Goal: Obtain resource: Download file/media

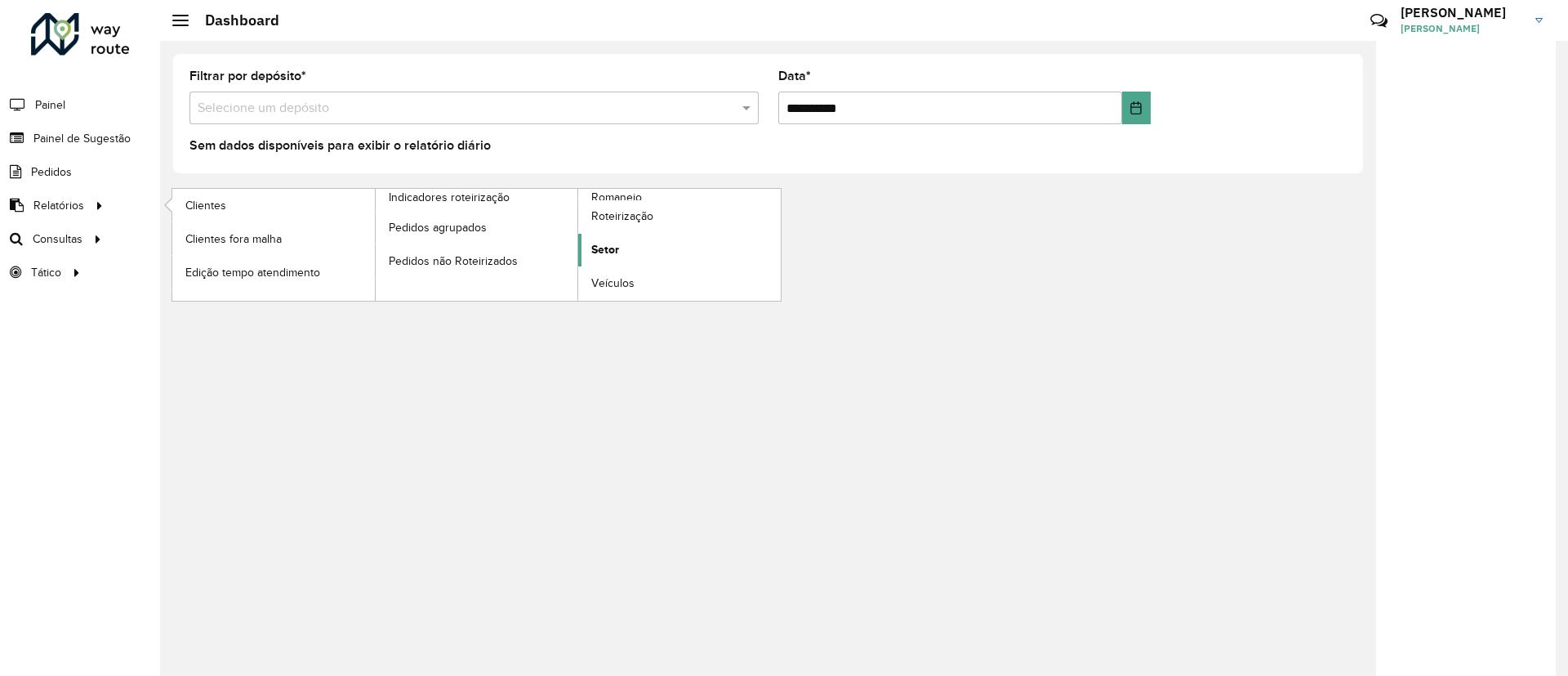
click at [605, 237] on link "Setor" at bounding box center [679, 250] width 203 height 33
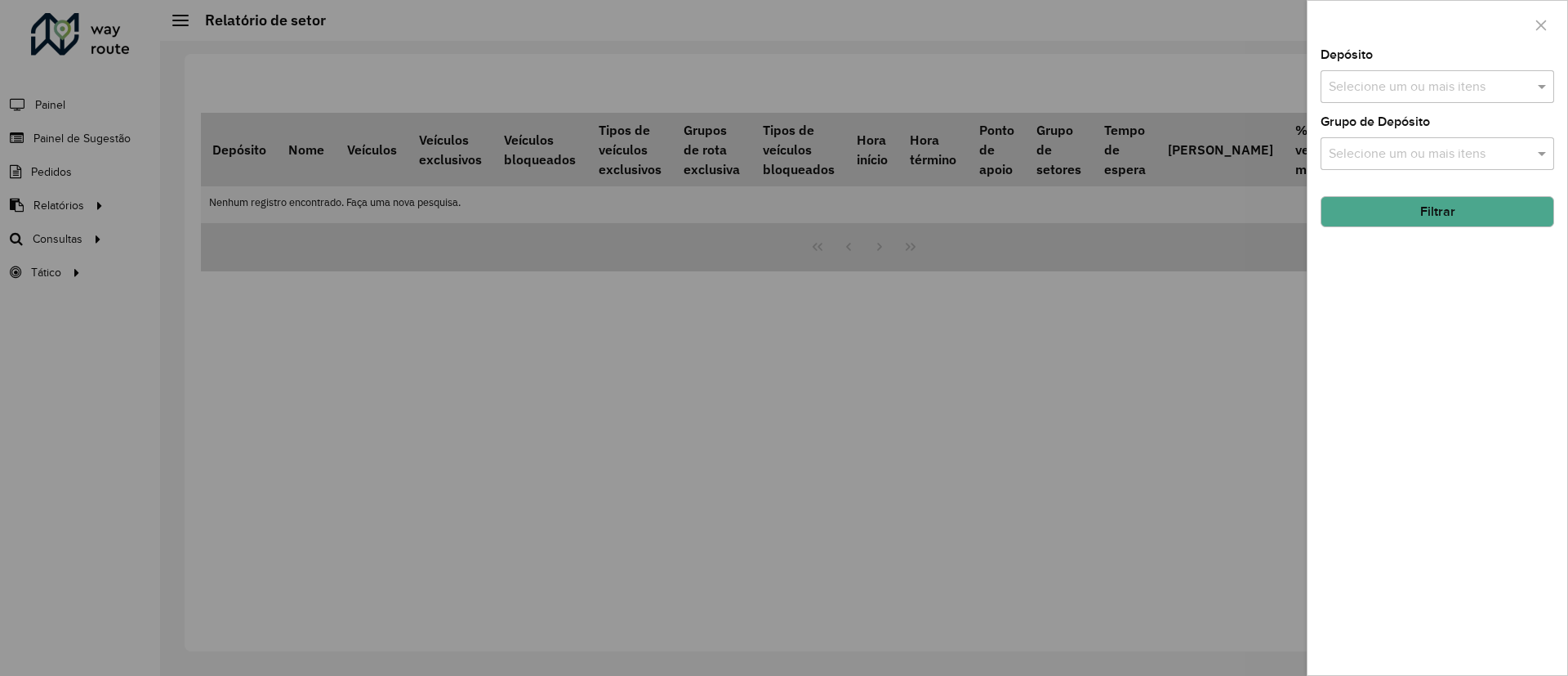
click at [1415, 78] on input "text" at bounding box center [1429, 87] width 209 height 20
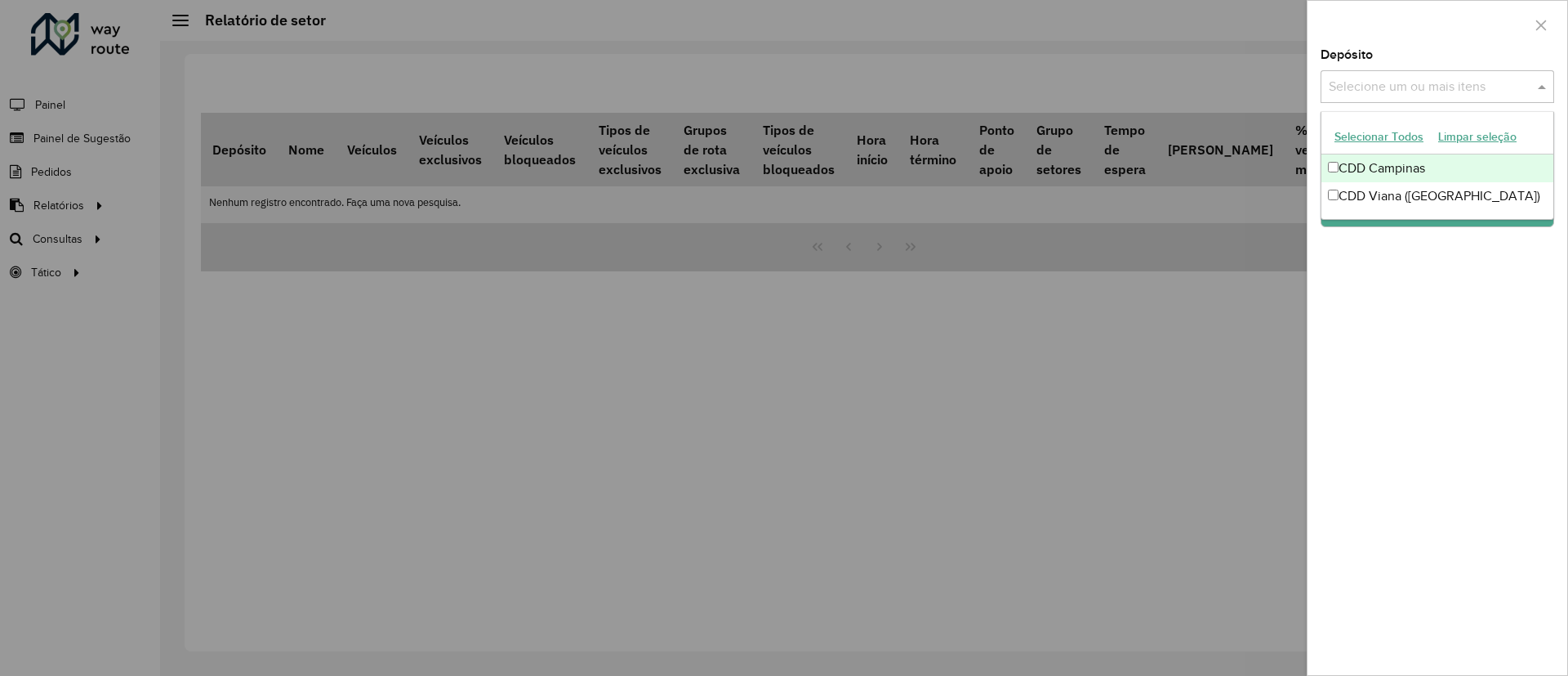
click at [1397, 165] on div "CDD Campinas" at bounding box center [1437, 168] width 232 height 27
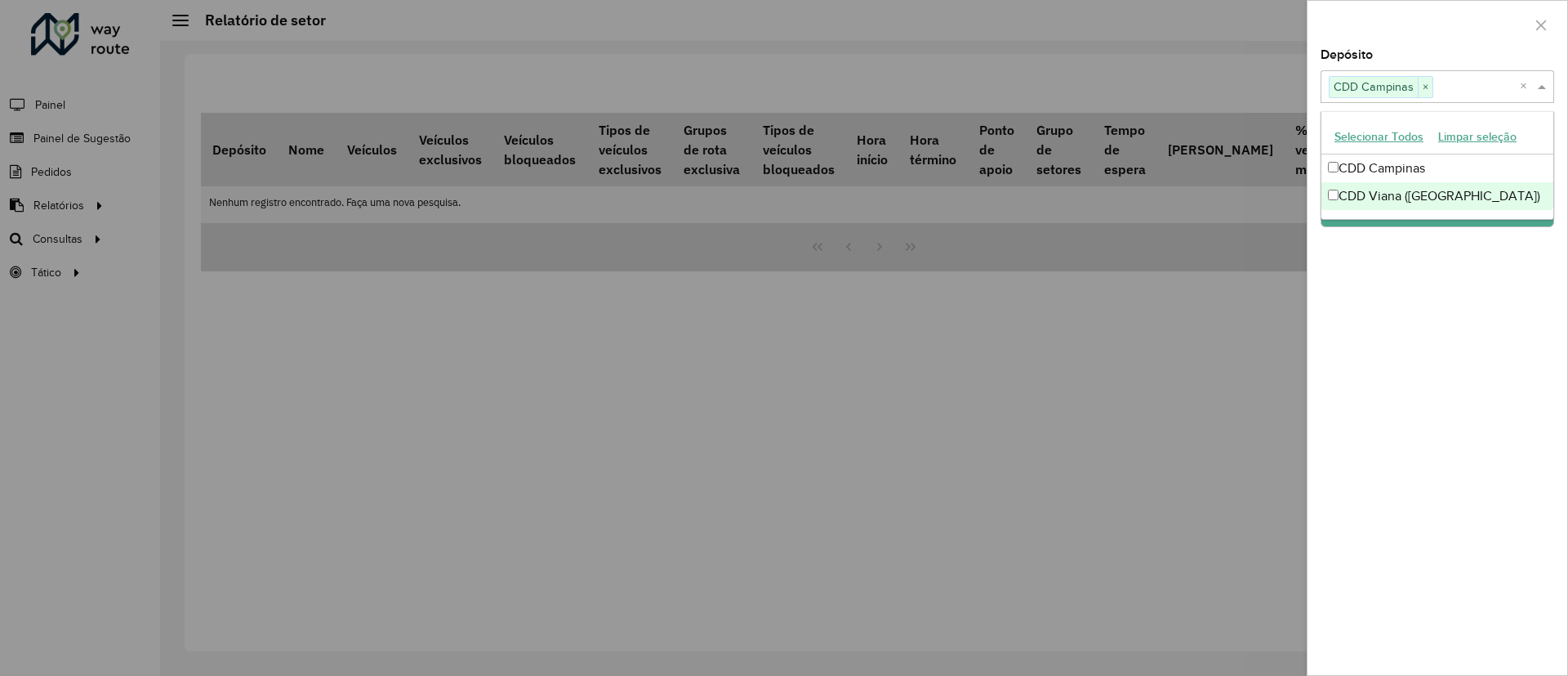
click at [1421, 318] on div "Depósito Selecione um ou mais itens CDD Campinas × × Grupo de Depósito Selecion…" at bounding box center [1437, 362] width 259 height 625
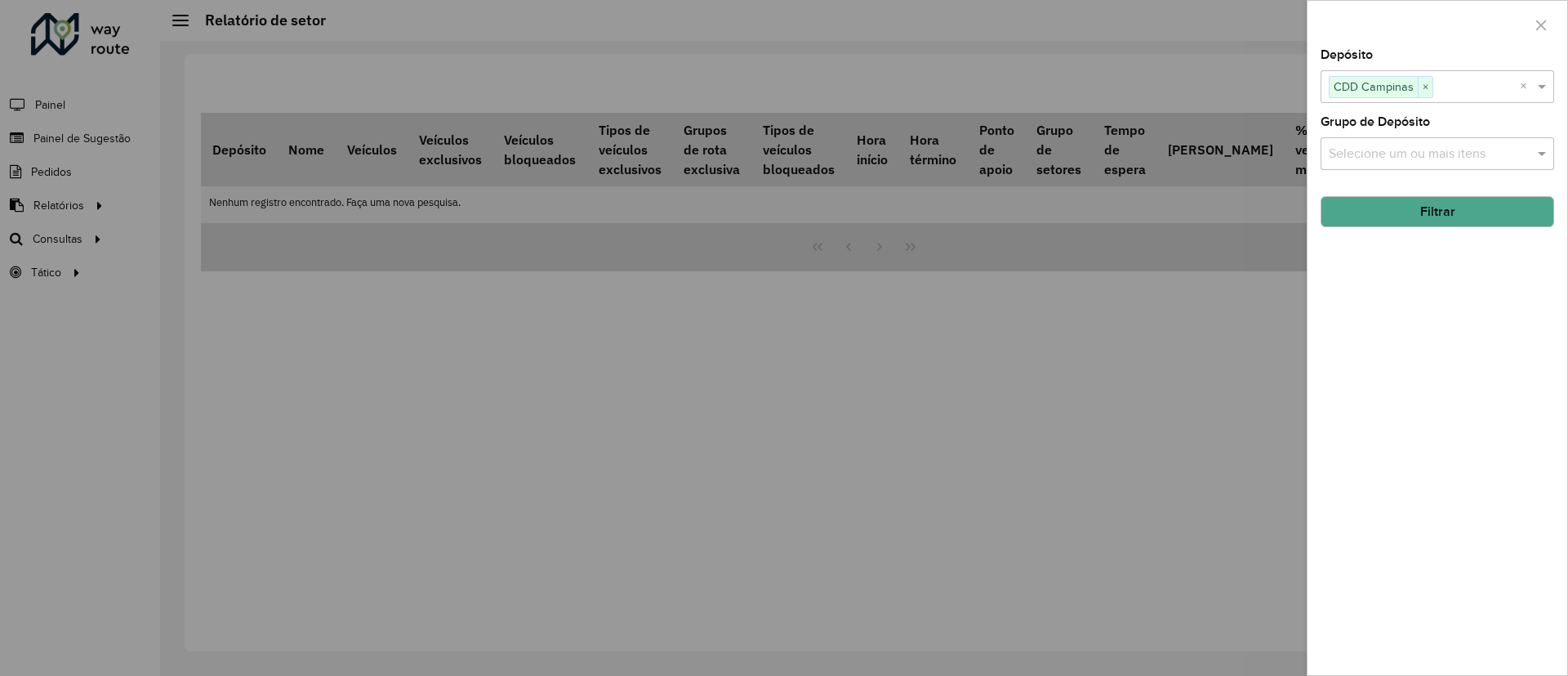
click at [1445, 156] on input "text" at bounding box center [1429, 154] width 209 height 20
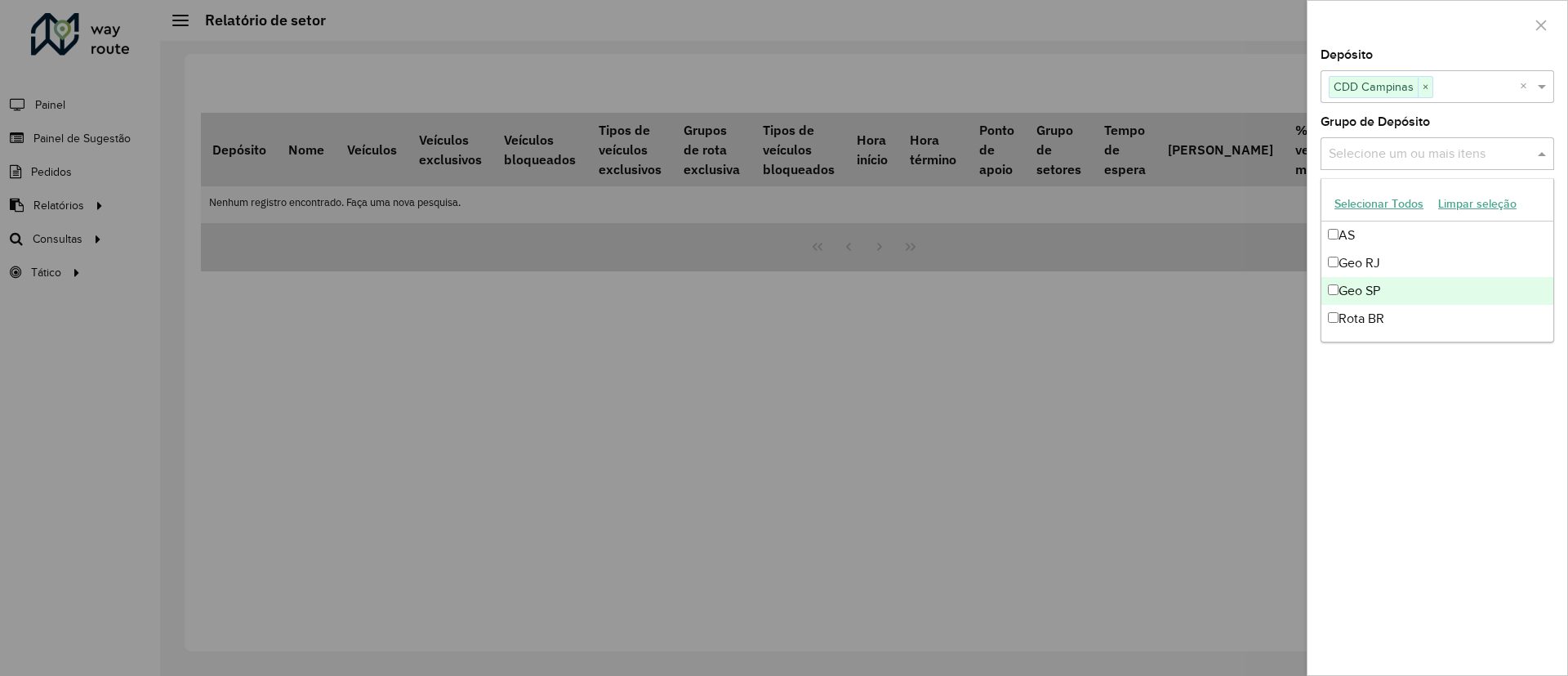
click at [1404, 290] on div "Geo SP" at bounding box center [1437, 290] width 232 height 27
click at [1399, 450] on div "Depósito Selecione um ou mais itens CDD Campinas × × Grupo de Depósito Selecion…" at bounding box center [1437, 362] width 259 height 625
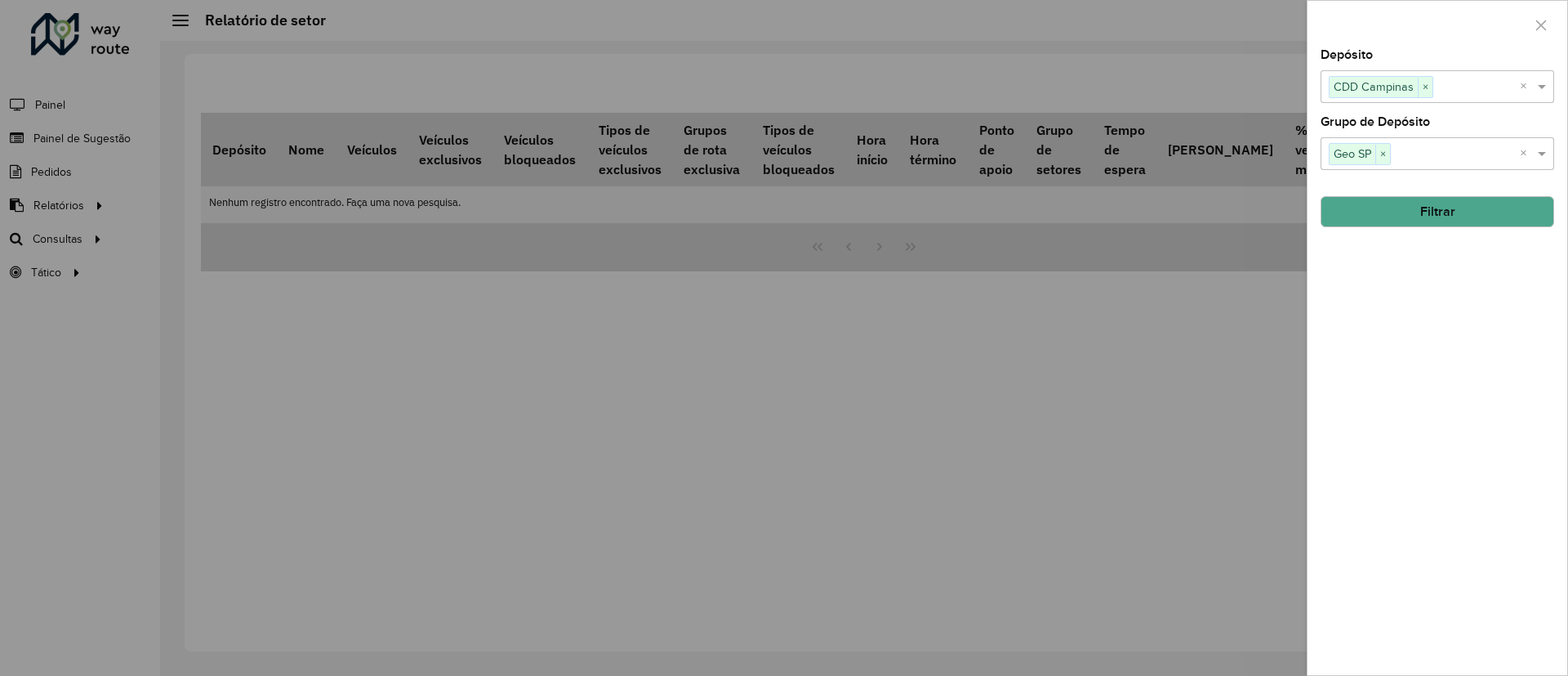
click at [1437, 230] on div "Depósito Selecione um ou mais itens CDD Campinas × × Grupo de Depósito Selecion…" at bounding box center [1437, 362] width 259 height 625
click at [1437, 221] on button "Filtrar" at bounding box center [1437, 212] width 234 height 31
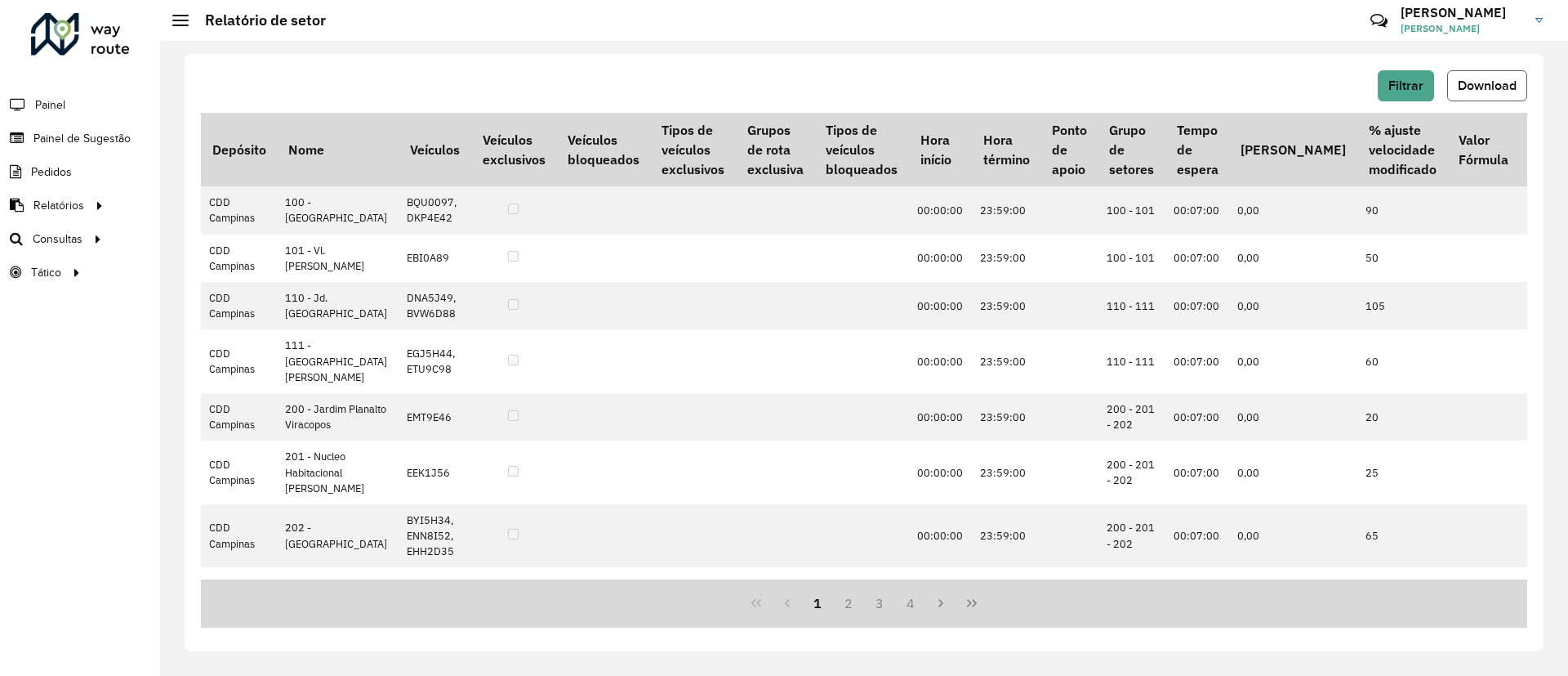
click at [1515, 75] on button "Download" at bounding box center [1487, 86] width 80 height 31
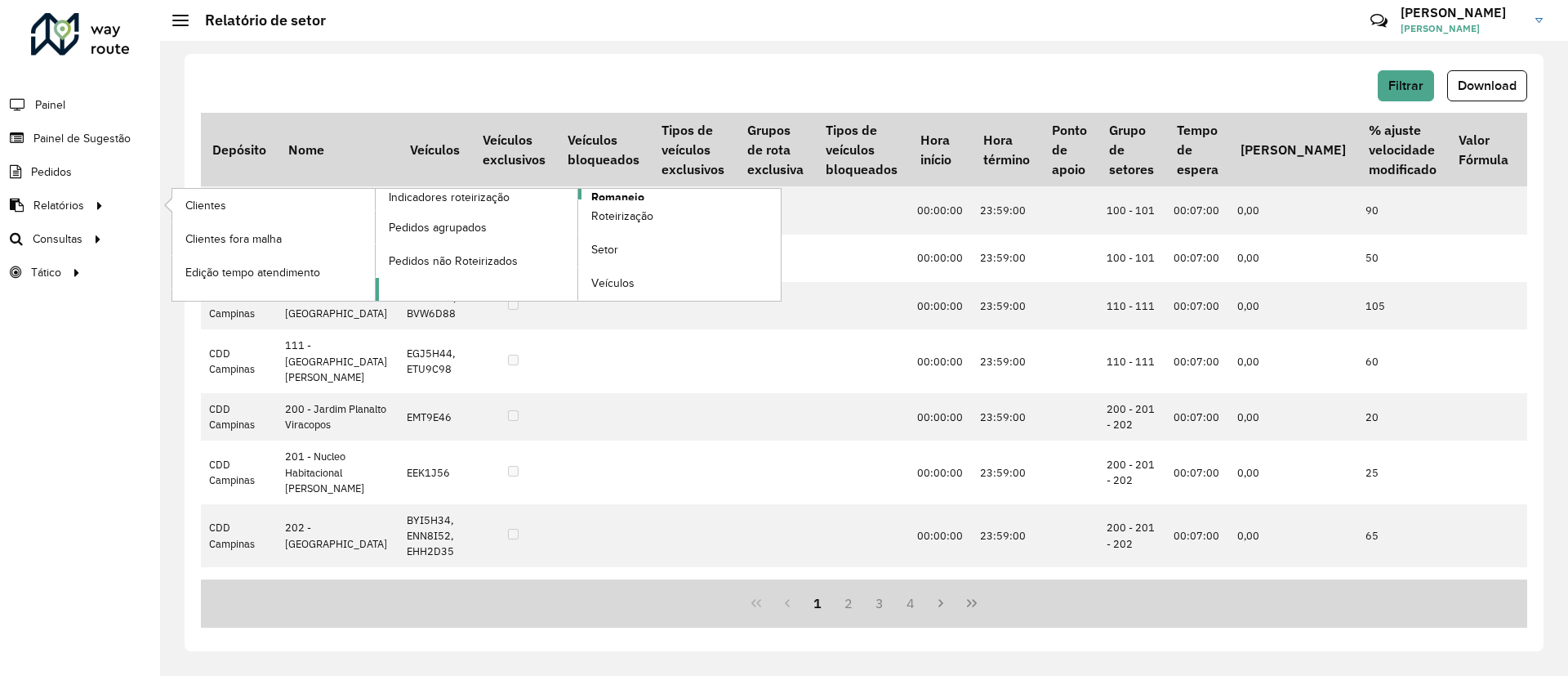
click at [610, 193] on span "Romaneio" at bounding box center [617, 197] width 53 height 17
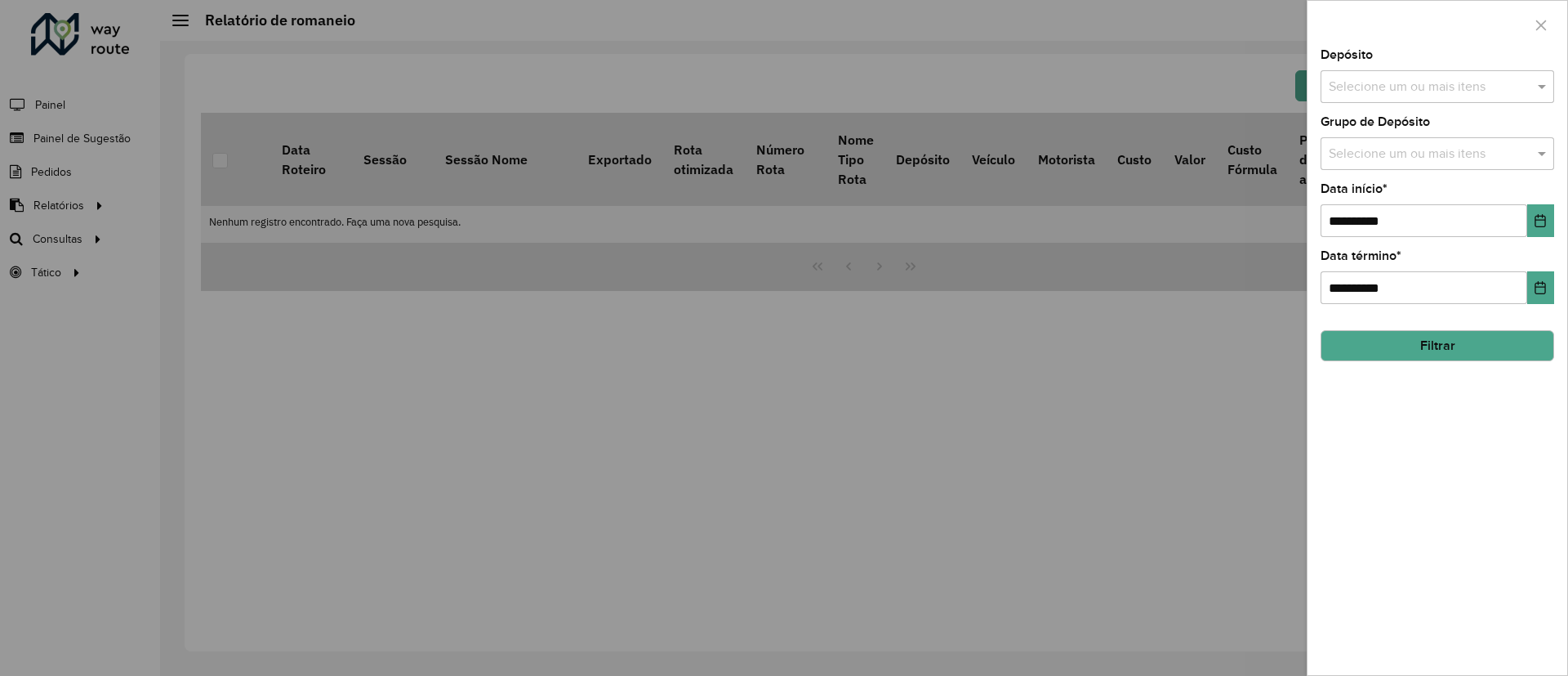
click at [1392, 81] on input "text" at bounding box center [1429, 87] width 209 height 20
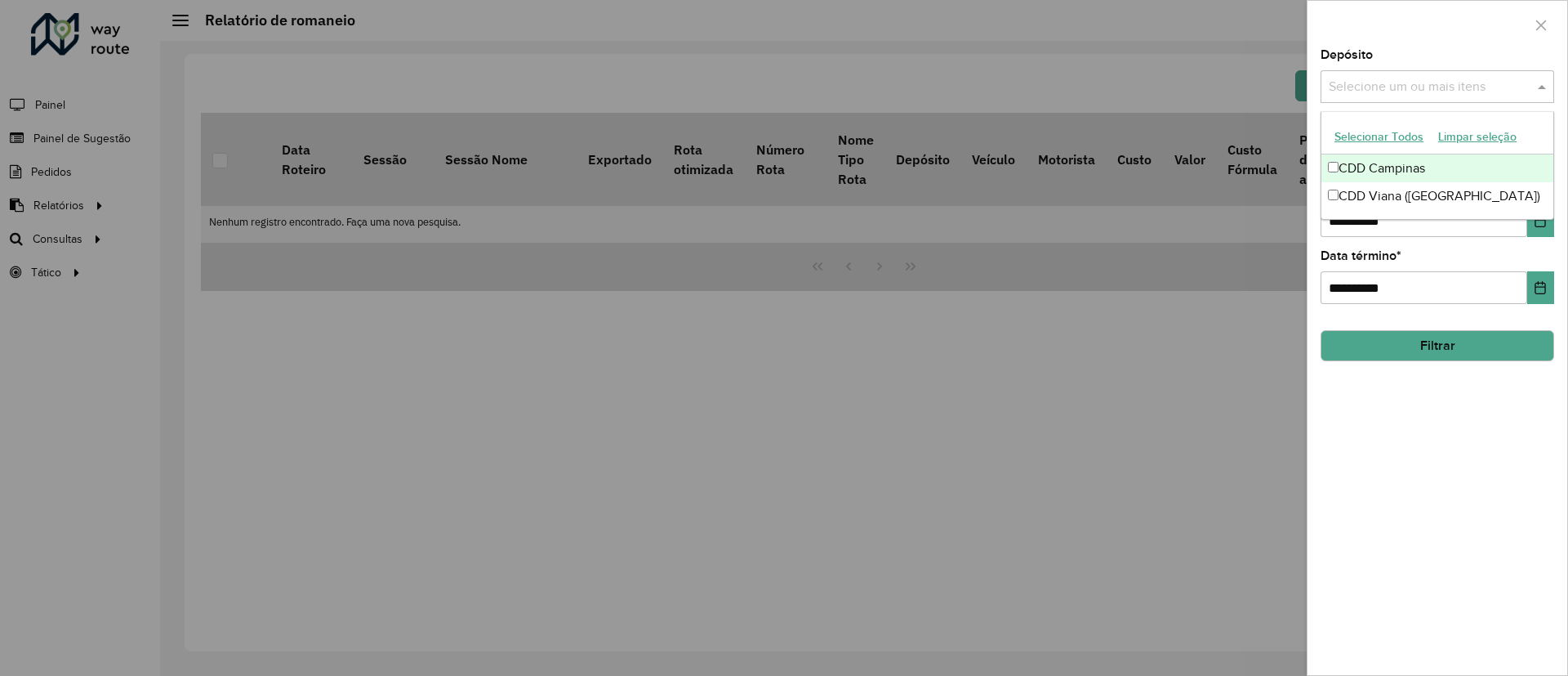
click at [1368, 169] on div "CDD Campinas" at bounding box center [1437, 168] width 232 height 27
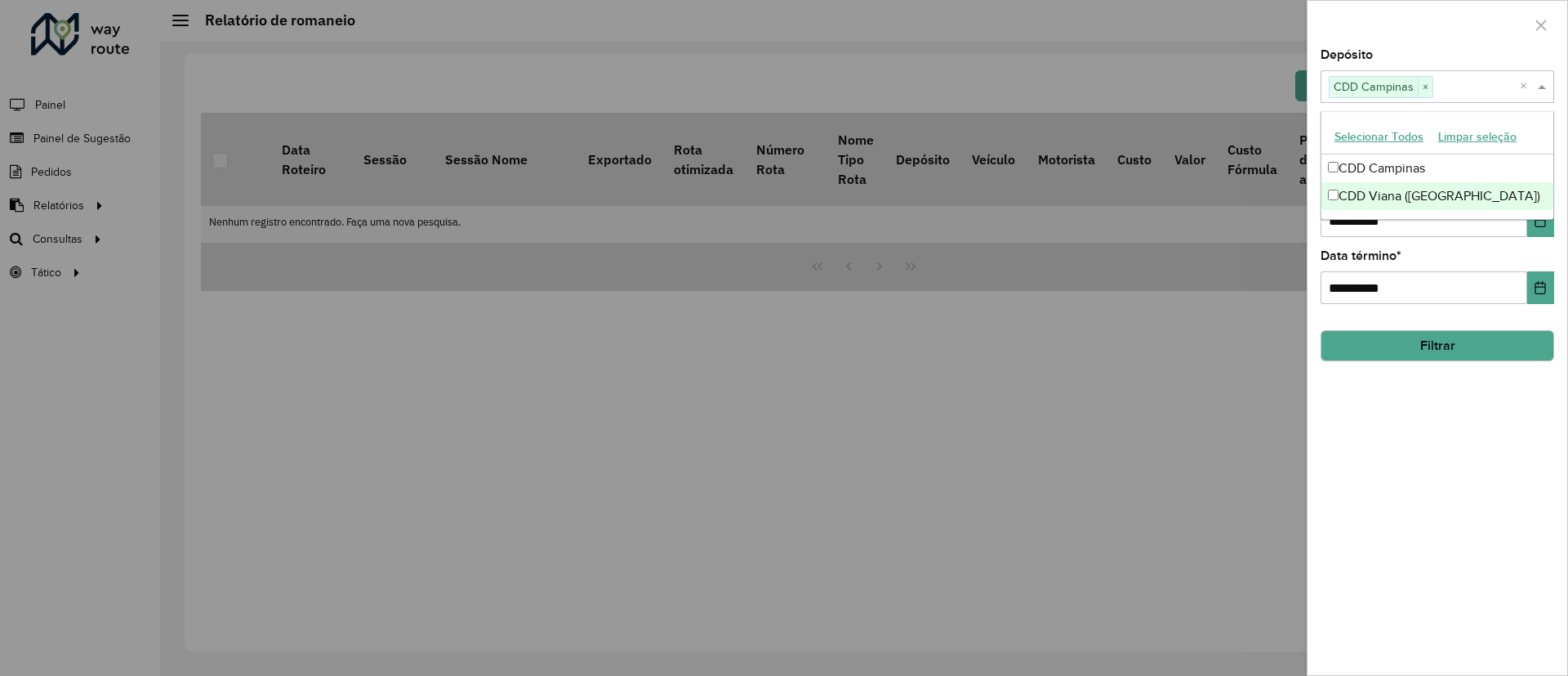
click at [1428, 495] on div "**********" at bounding box center [1437, 362] width 259 height 625
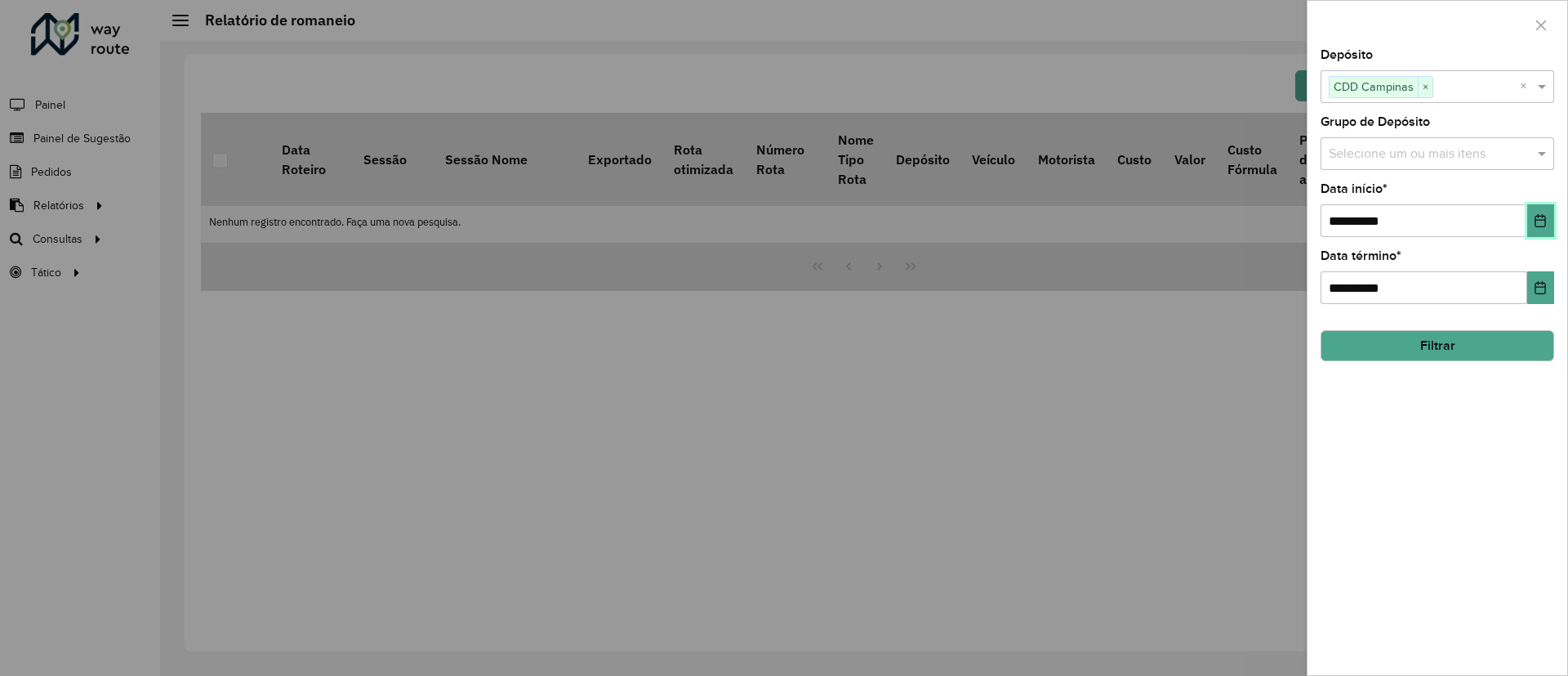
click at [1528, 215] on button "Choose Date" at bounding box center [1540, 220] width 27 height 33
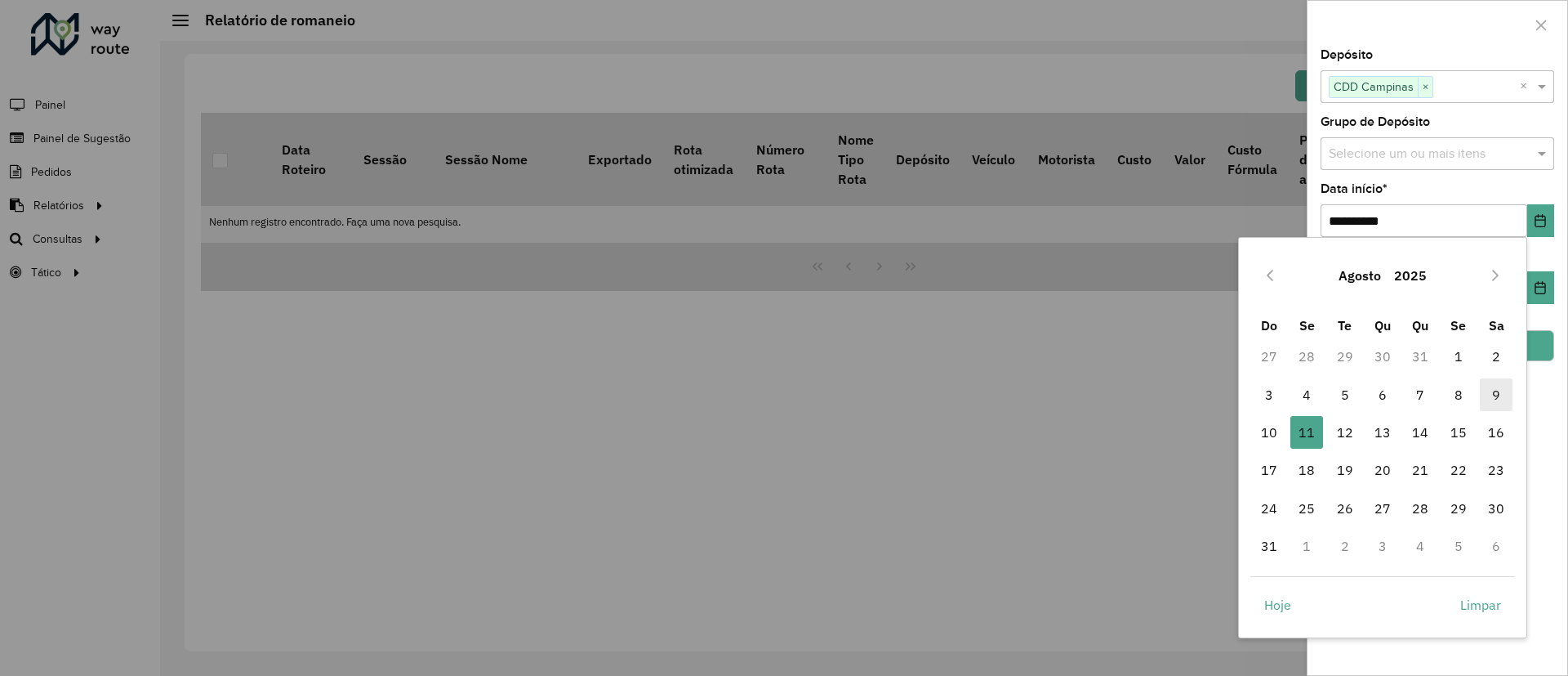
click at [1489, 391] on span "9" at bounding box center [1496, 395] width 33 height 33
type input "**********"
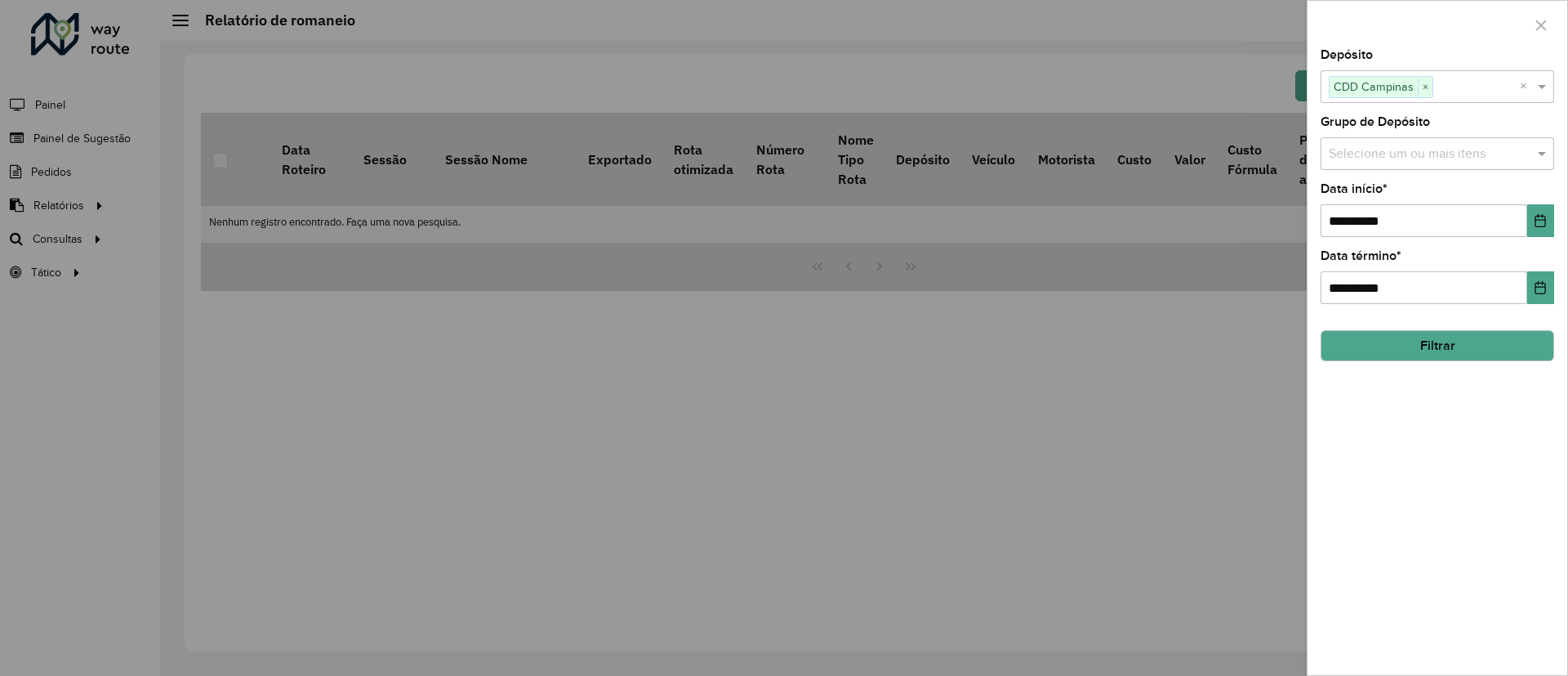
click at [1416, 348] on button "Filtrar" at bounding box center [1437, 345] width 234 height 31
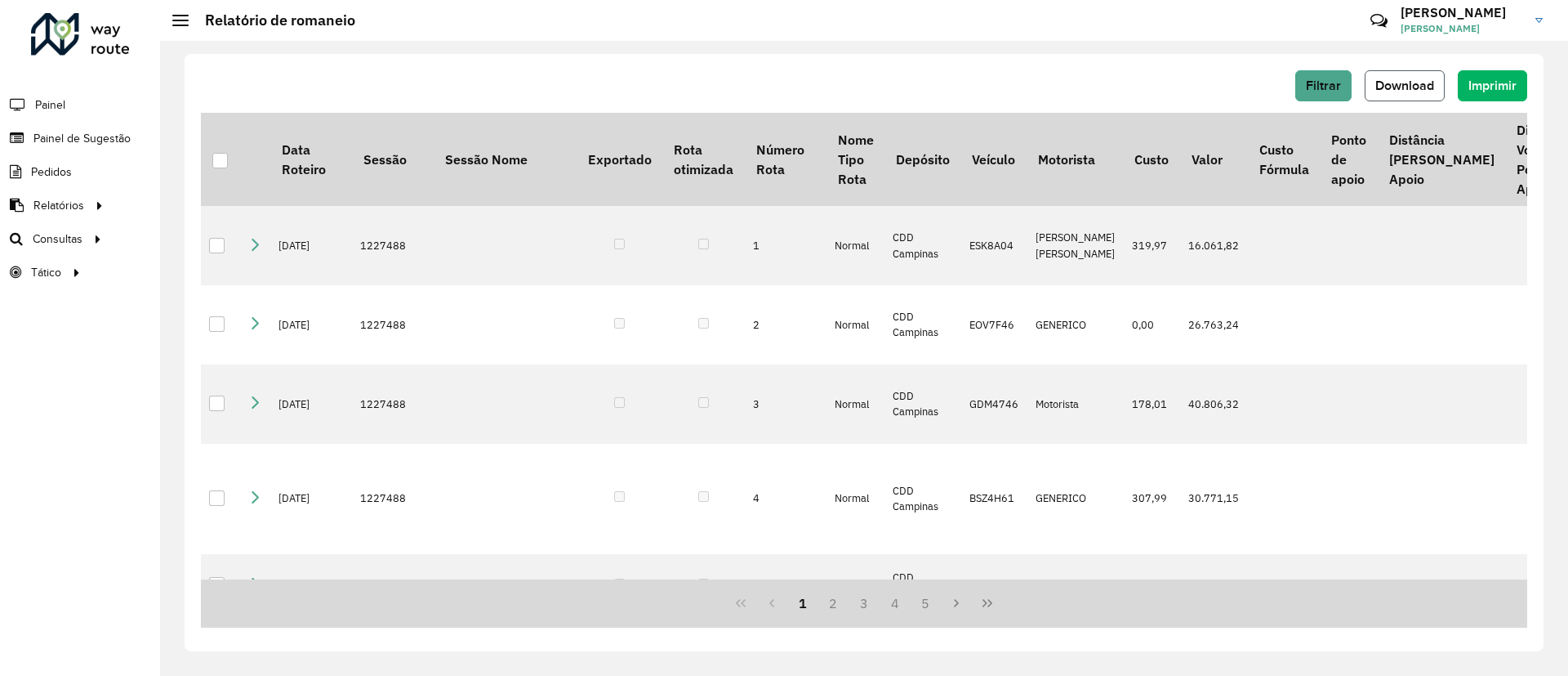
click at [1398, 87] on span "Download" at bounding box center [1404, 86] width 59 height 14
